Goal: Navigation & Orientation: Find specific page/section

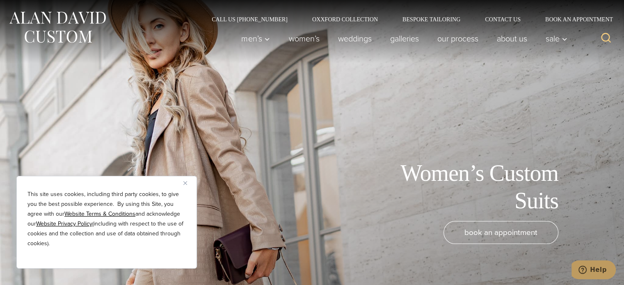
click at [182, 185] on div "This site uses cookies, including third party cookies, to give you the best pos…" at bounding box center [106, 222] width 180 height 93
click at [185, 184] on img "Close" at bounding box center [185, 183] width 4 height 4
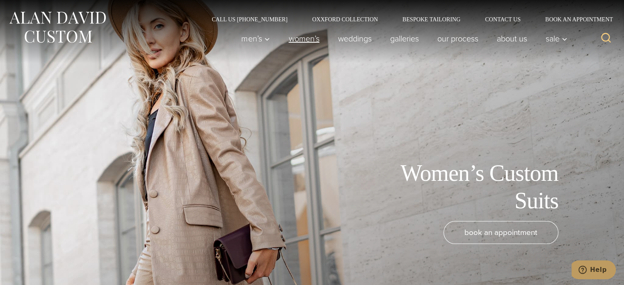
click at [289, 39] on link "Women’s" at bounding box center [303, 38] width 49 height 16
click at [397, 38] on link "Galleries" at bounding box center [404, 38] width 47 height 16
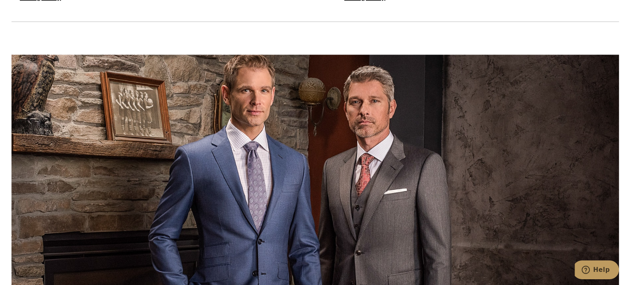
scroll to position [1394, 0]
